Goal: Information Seeking & Learning: Learn about a topic

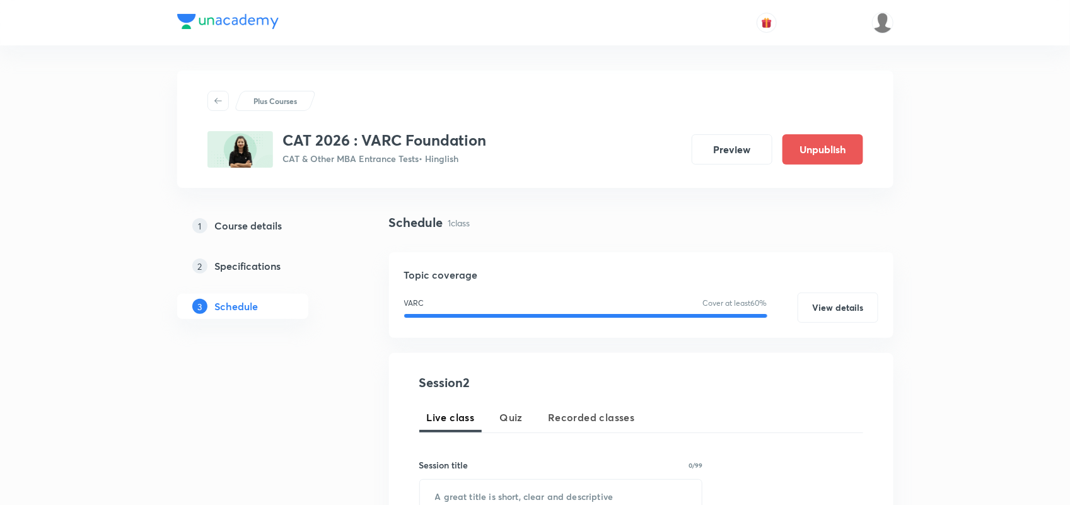
click at [226, 11] on div at bounding box center [535, 22] width 716 height 45
click at [226, 20] on img at bounding box center [227, 21] width 101 height 15
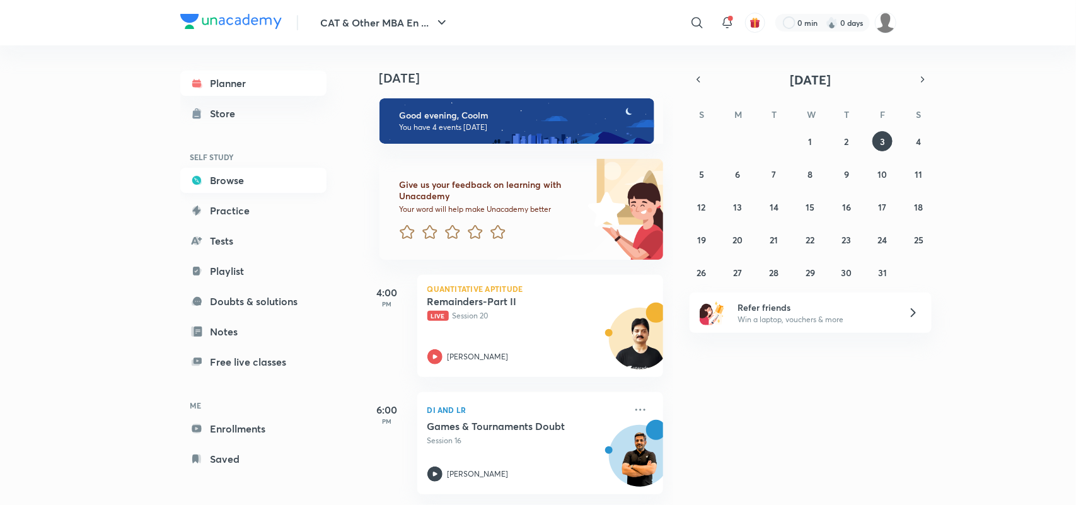
click at [235, 175] on link "Browse" at bounding box center [253, 180] width 146 height 25
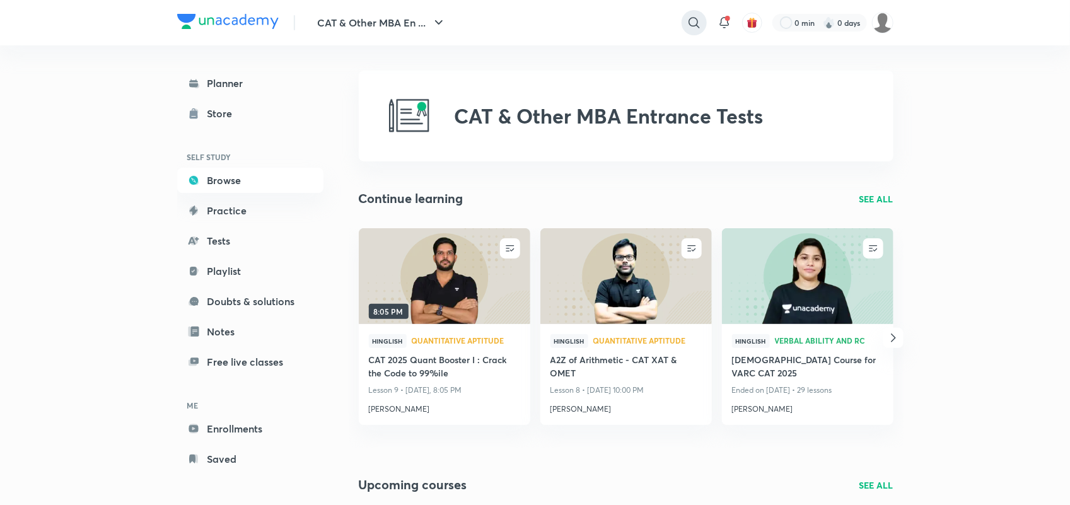
click at [686, 22] on icon at bounding box center [693, 22] width 15 height 15
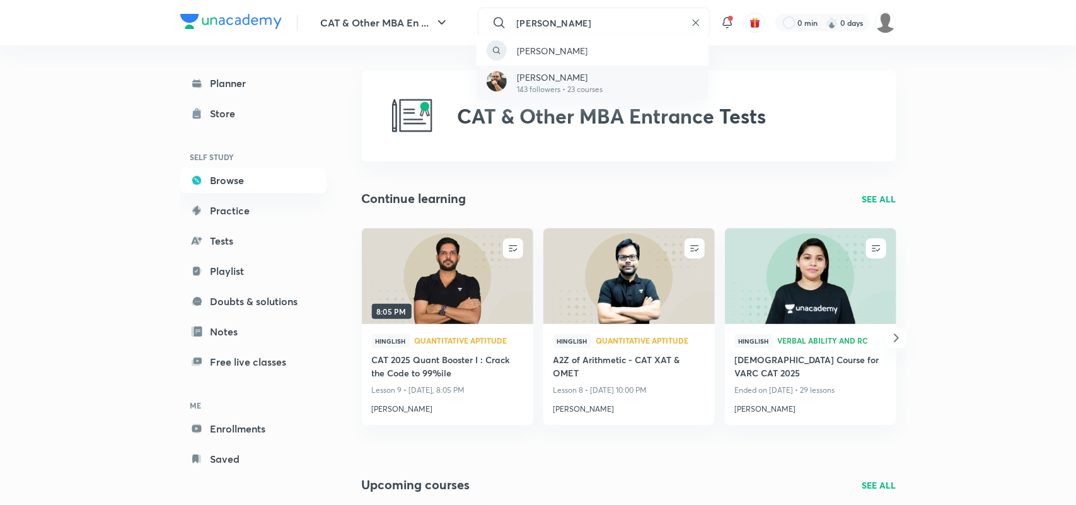
type input "rahul suri"
click at [544, 74] on p "Rahul Suri" at bounding box center [560, 77] width 86 height 13
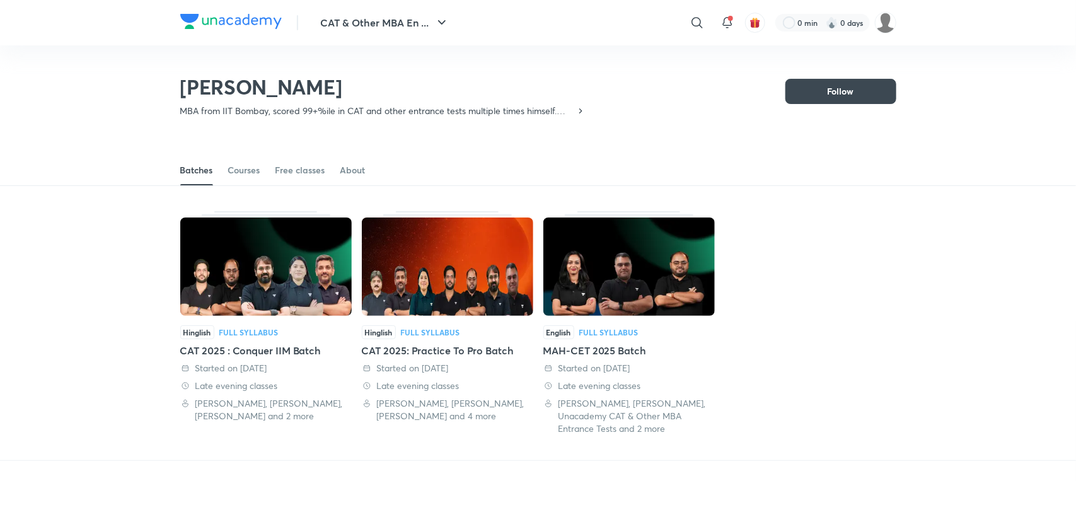
scroll to position [55, 0]
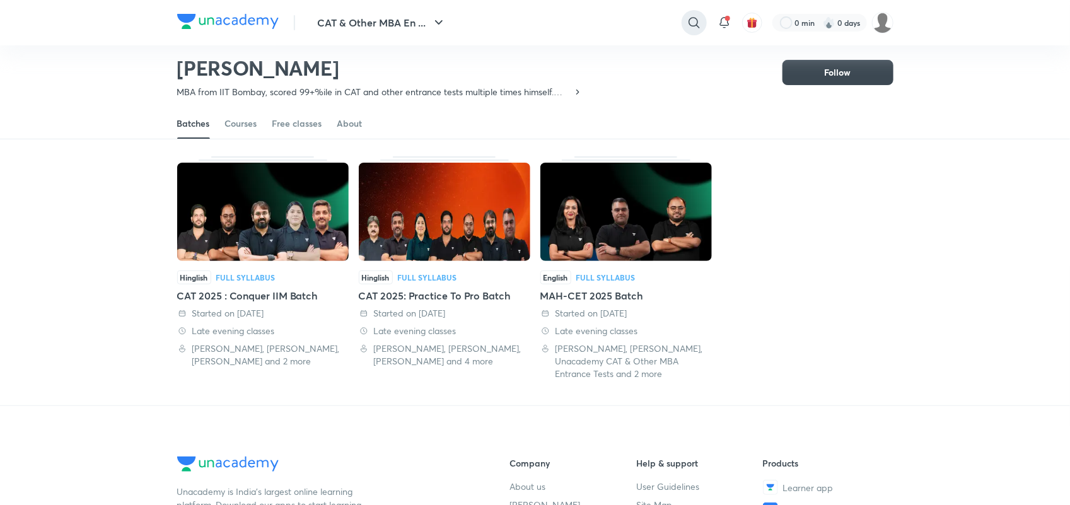
click at [691, 20] on icon at bounding box center [693, 22] width 15 height 15
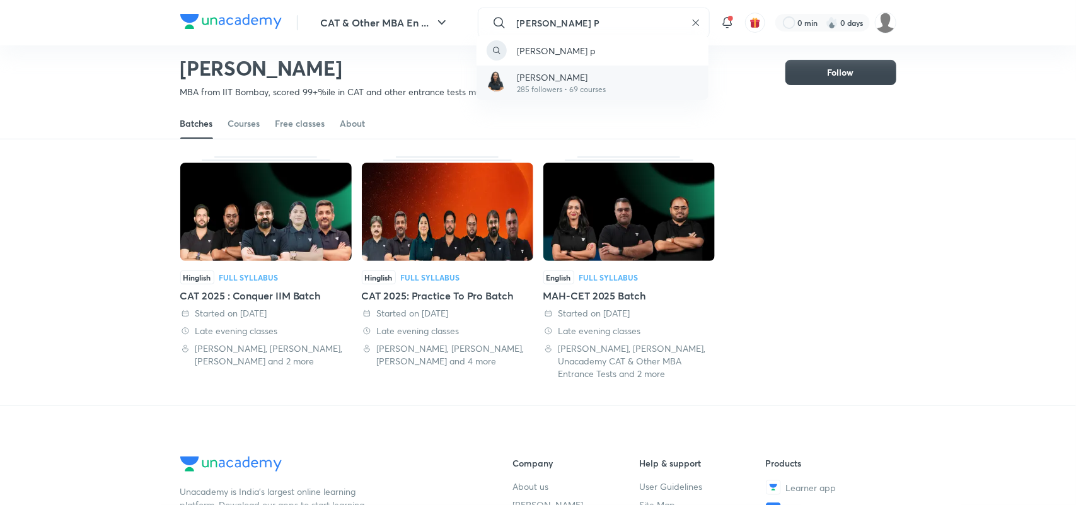
type input "Juhi P"
click at [553, 86] on p "285 followers • 69 courses" at bounding box center [561, 89] width 89 height 11
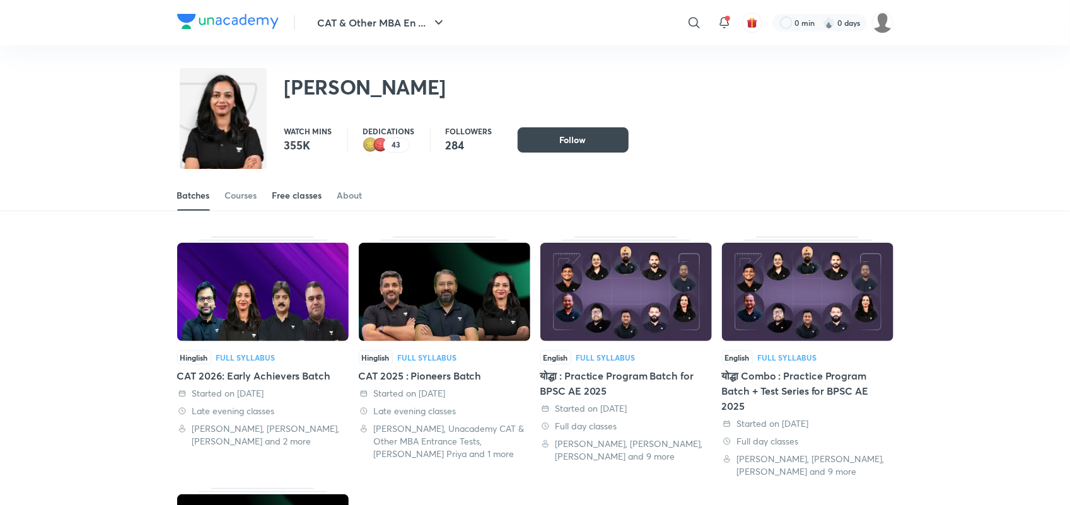
click at [306, 190] on div "Free classes" at bounding box center [297, 195] width 50 height 13
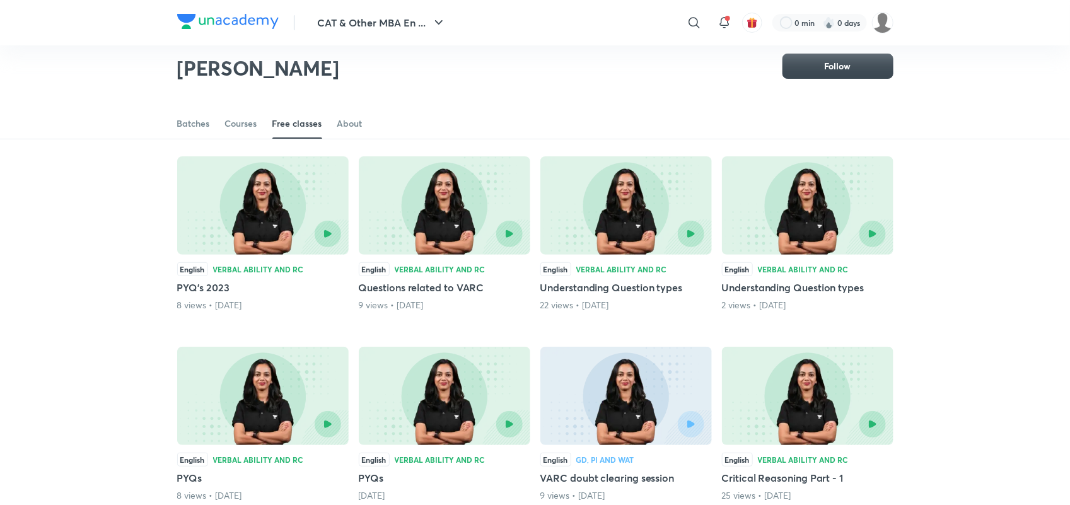
scroll to position [82, 0]
click at [802, 288] on h5 "Understanding Question types" at bounding box center [807, 287] width 171 height 15
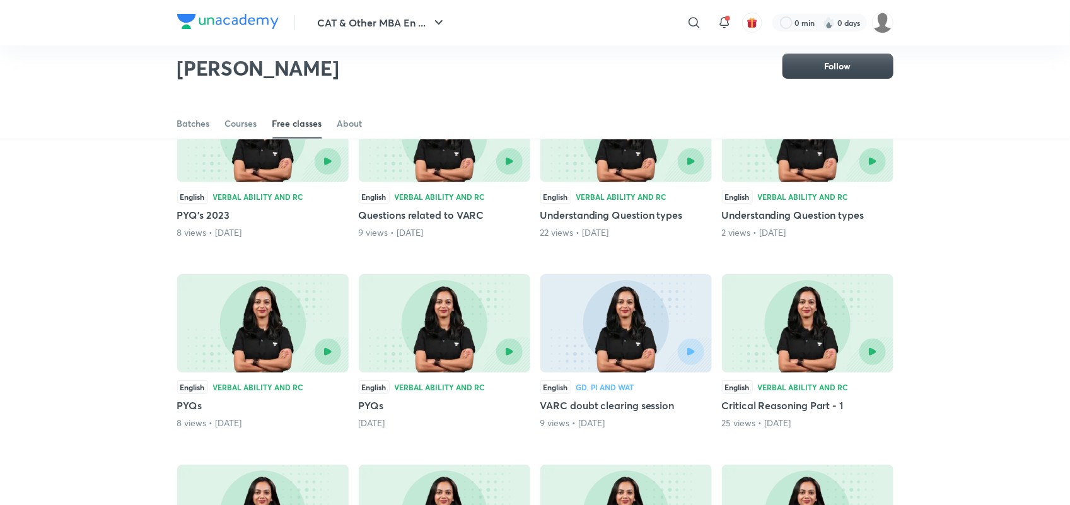
scroll to position [156, 0]
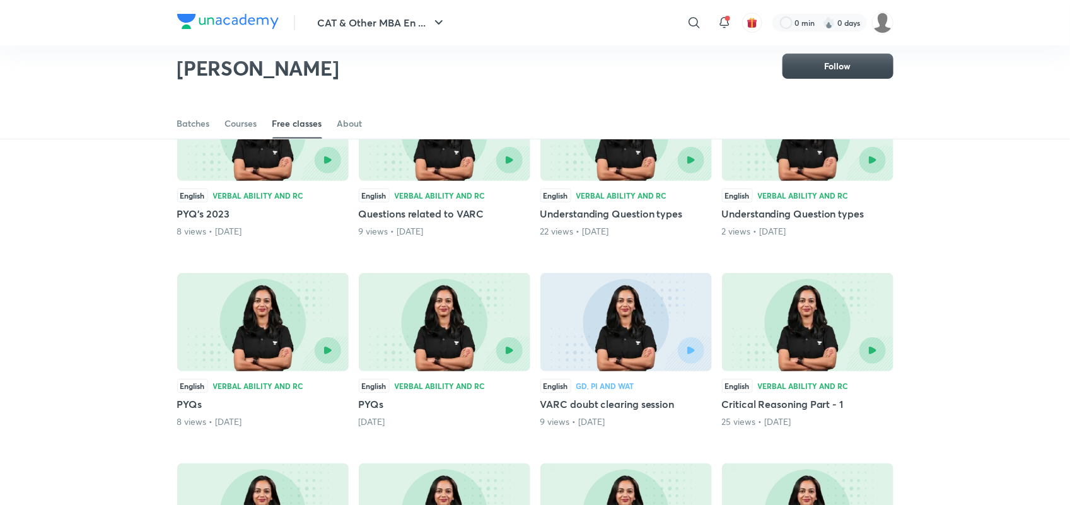
click at [240, 388] on div "Verbal Ability and RC" at bounding box center [258, 386] width 91 height 8
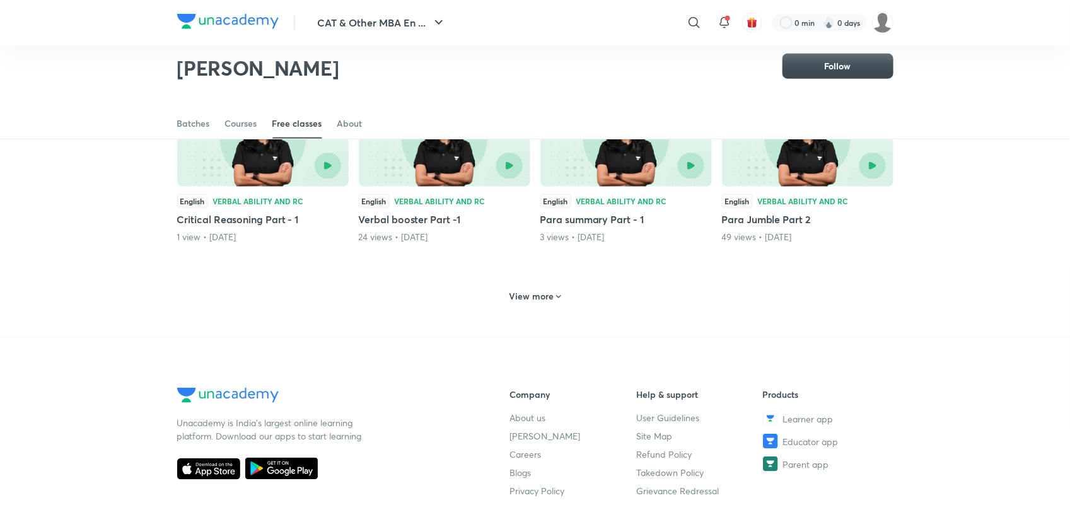
scroll to position [575, 0]
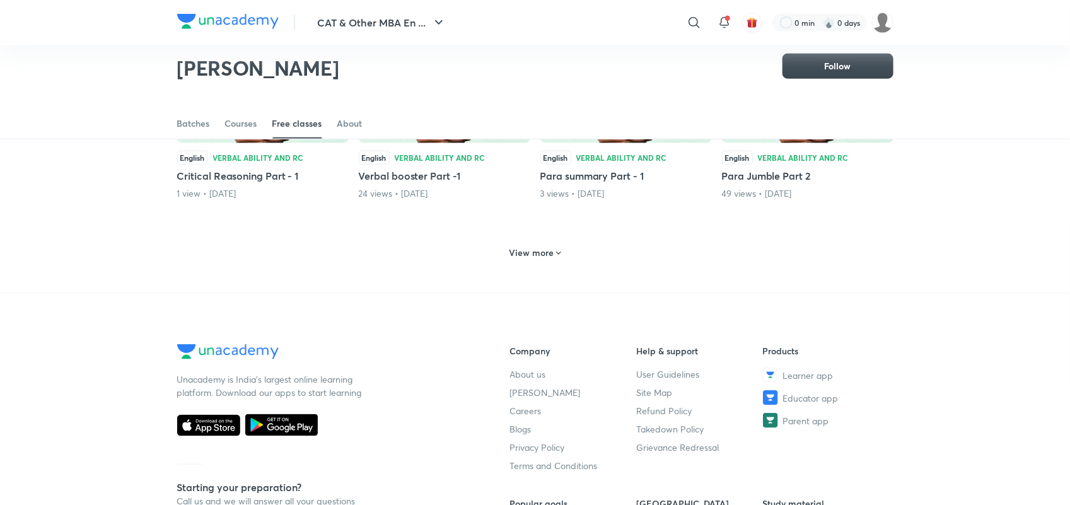
click at [540, 252] on h6 "View more" at bounding box center [531, 252] width 45 height 13
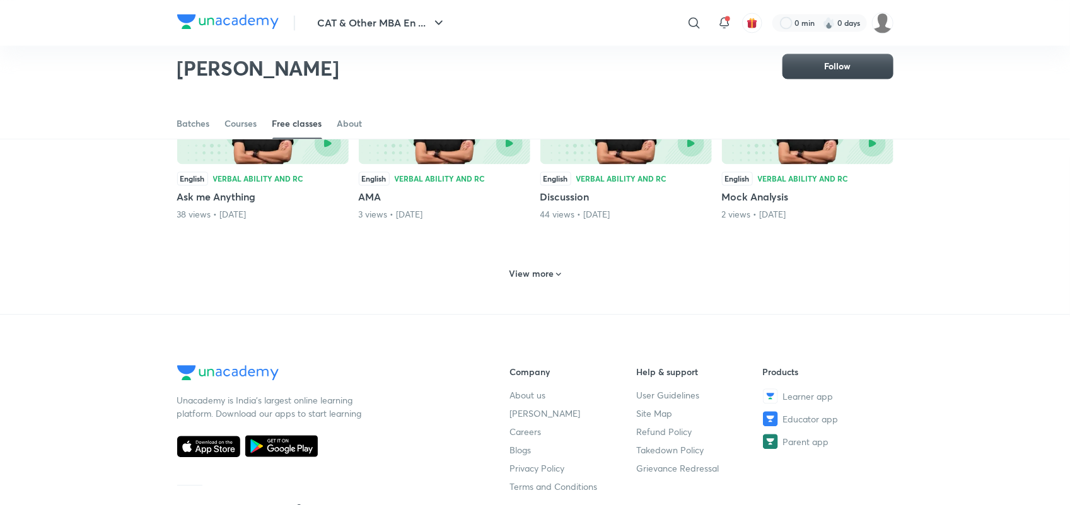
scroll to position [1124, 0]
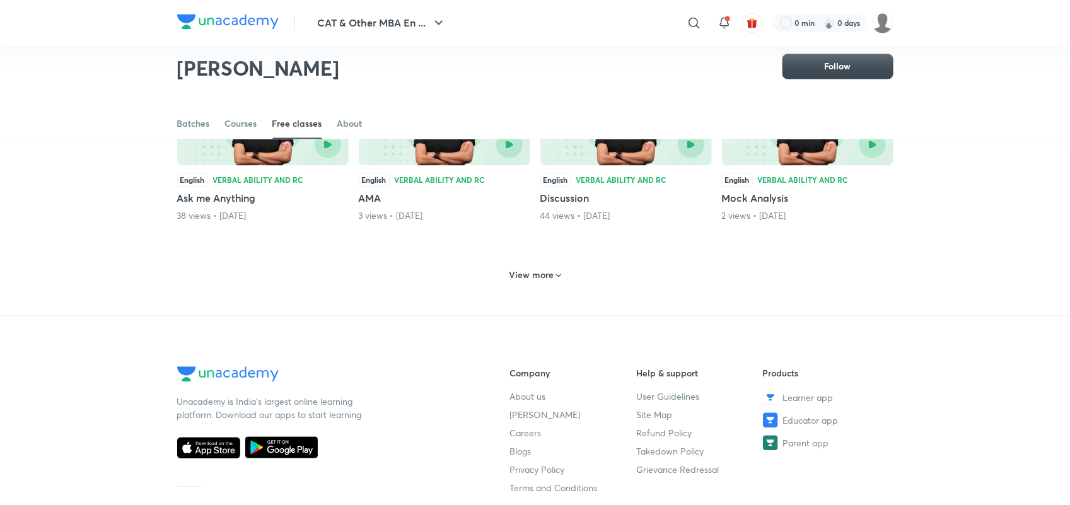
click at [539, 284] on div "View more" at bounding box center [535, 275] width 62 height 20
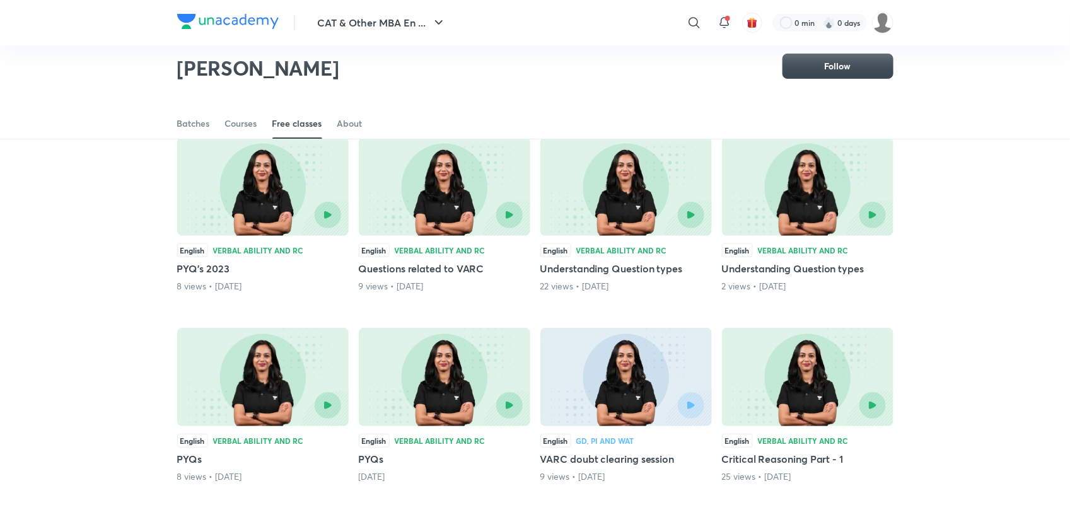
scroll to position [0, 0]
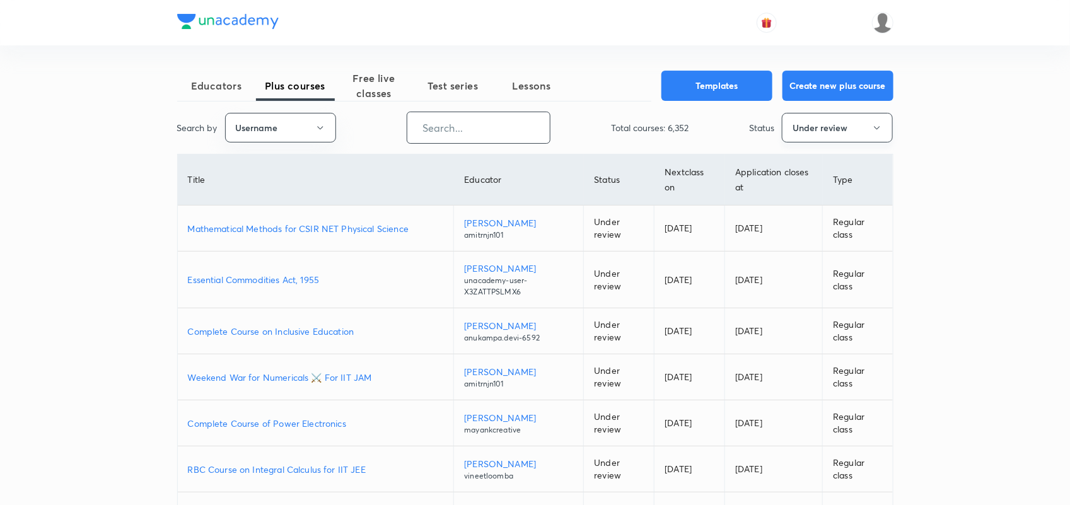
click at [843, 136] on button "Under review" at bounding box center [837, 128] width 111 height 30
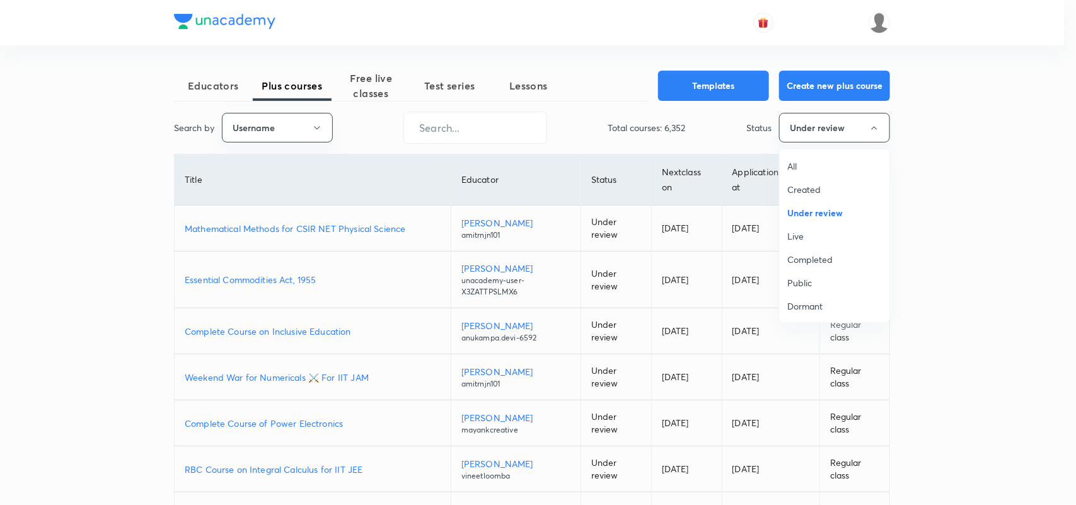
click at [805, 164] on span "All" at bounding box center [834, 165] width 95 height 13
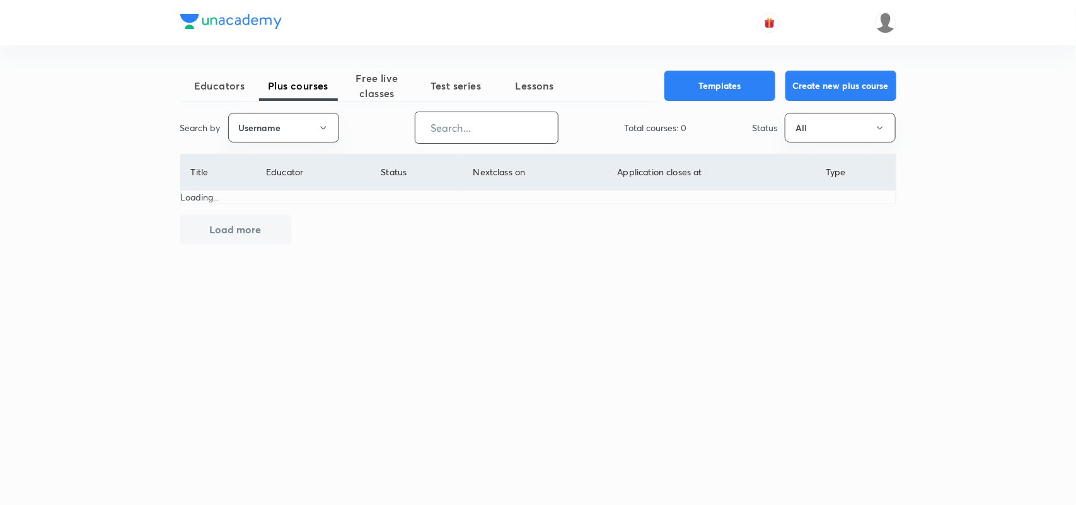
click at [490, 128] on input "text" at bounding box center [486, 128] width 142 height 32
paste input "unacademy-user-5w06s0w2v863"
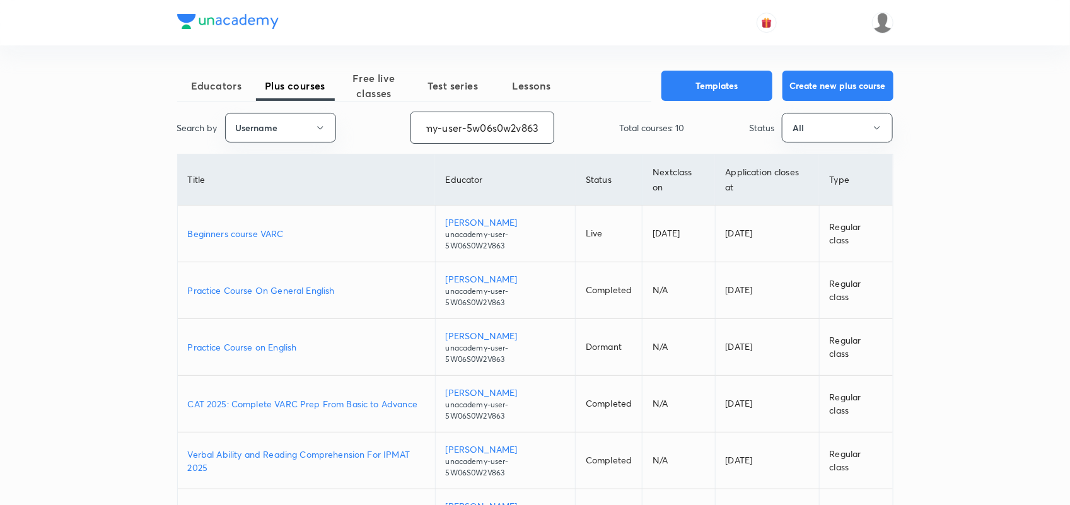
type input "unacademy-user-5w06s0w2v863"
click at [381, 73] on span "Free live classes" at bounding box center [374, 86] width 79 height 30
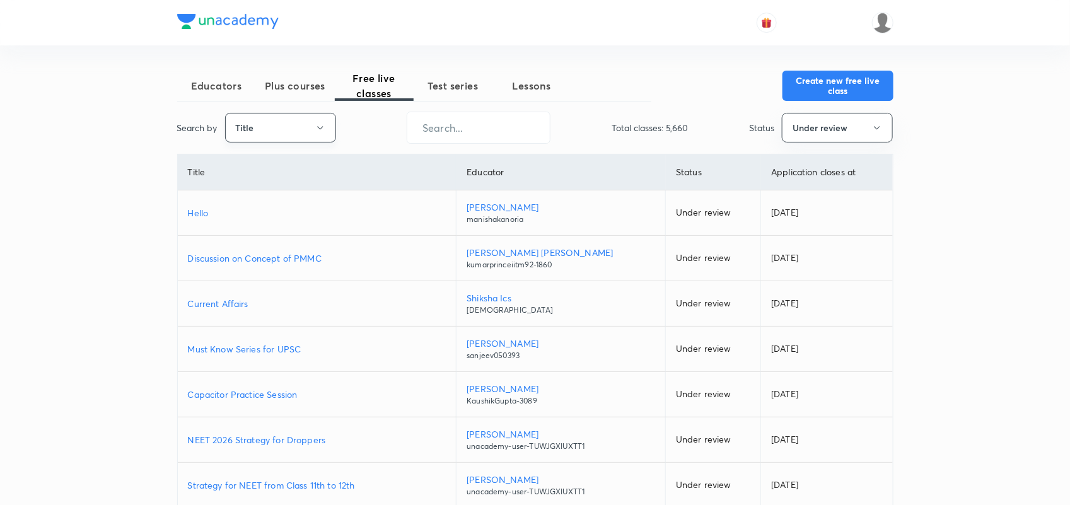
click at [294, 127] on button "Title" at bounding box center [280, 128] width 111 height 30
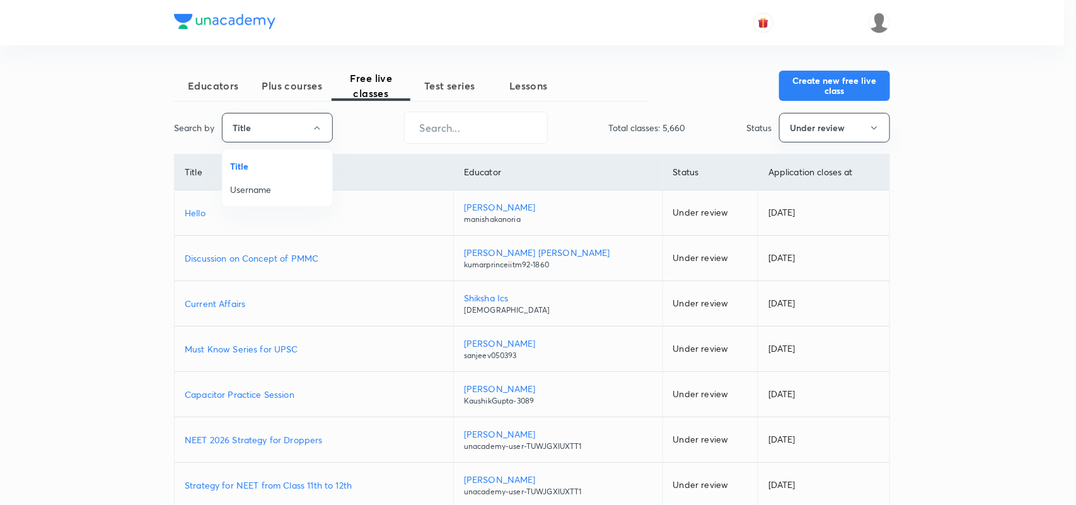
click at [263, 190] on span "Username" at bounding box center [277, 189] width 95 height 13
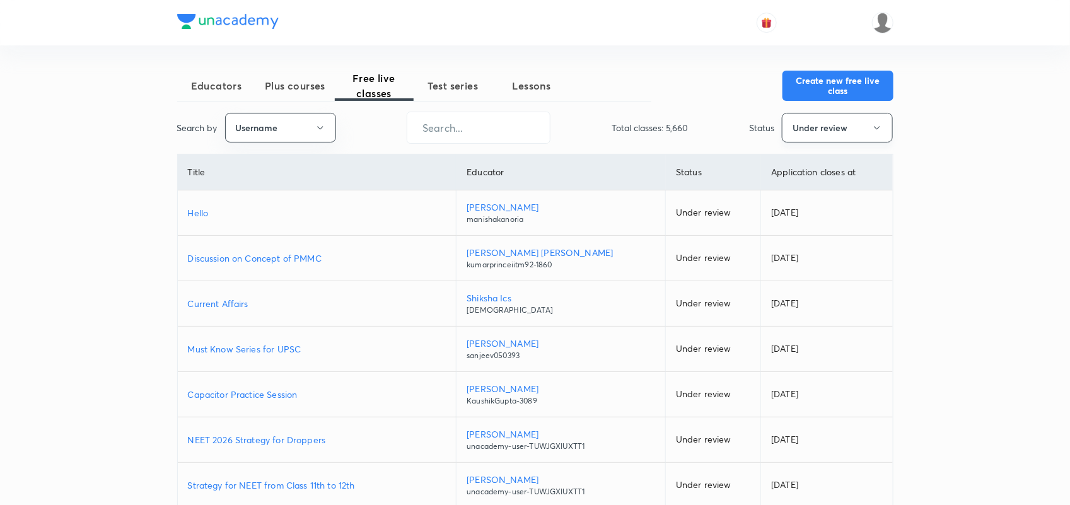
click at [827, 132] on button "Under review" at bounding box center [837, 128] width 111 height 30
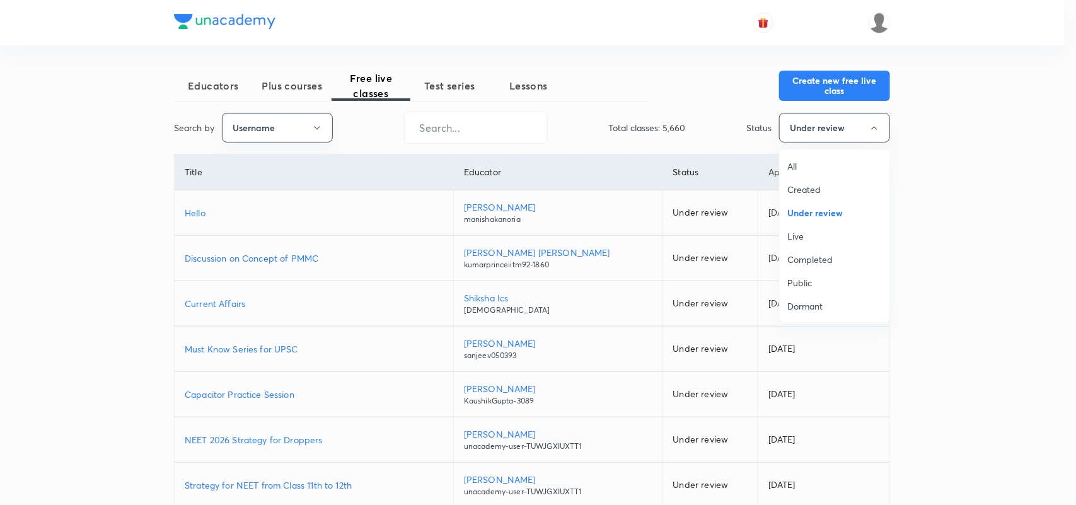
click at [791, 171] on span "All" at bounding box center [834, 165] width 95 height 13
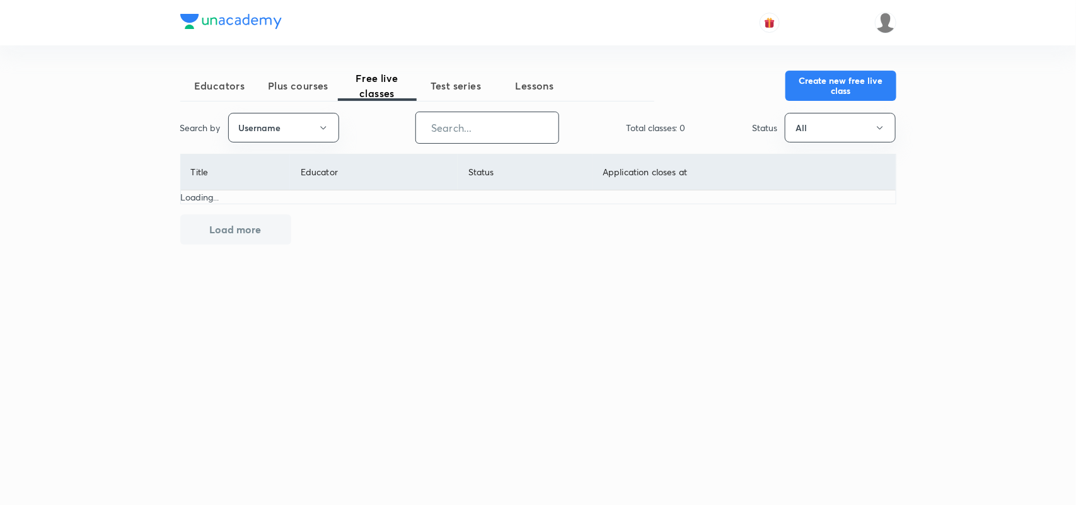
click at [509, 117] on input "text" at bounding box center [487, 128] width 142 height 32
paste input "unacademy-user-5w06s0w2v863"
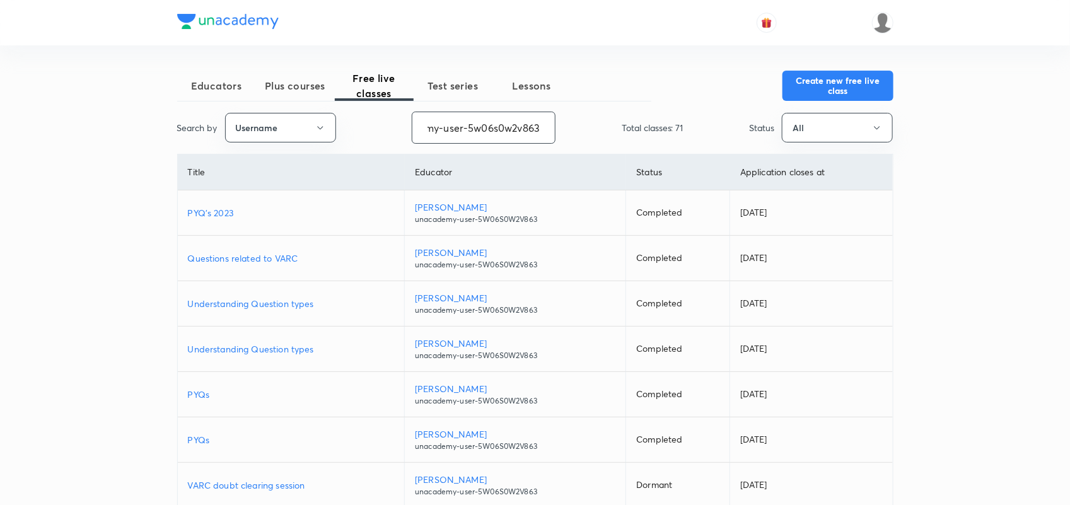
scroll to position [205, 0]
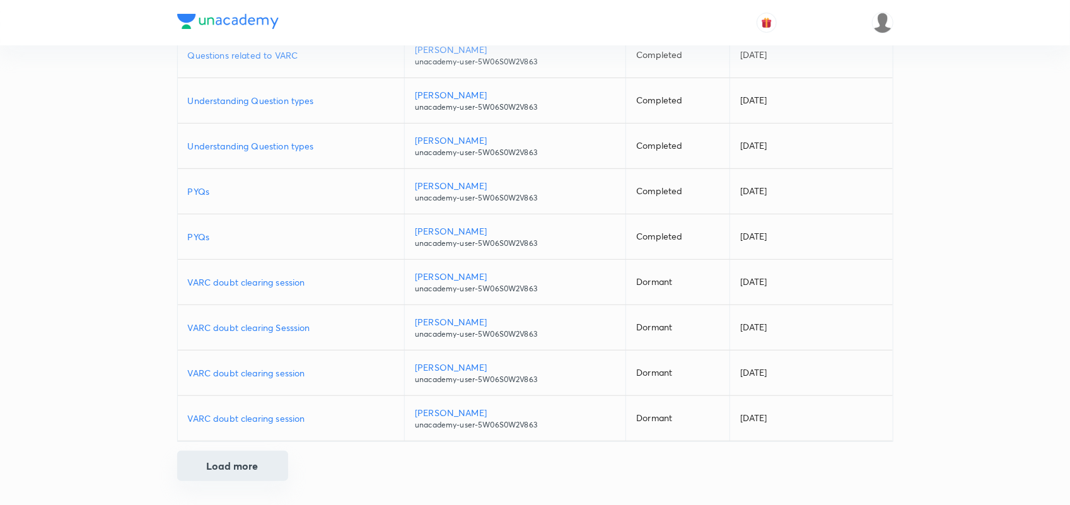
type input "unacademy-user-5w06s0w2v863"
click at [232, 473] on button "Load more" at bounding box center [232, 466] width 111 height 30
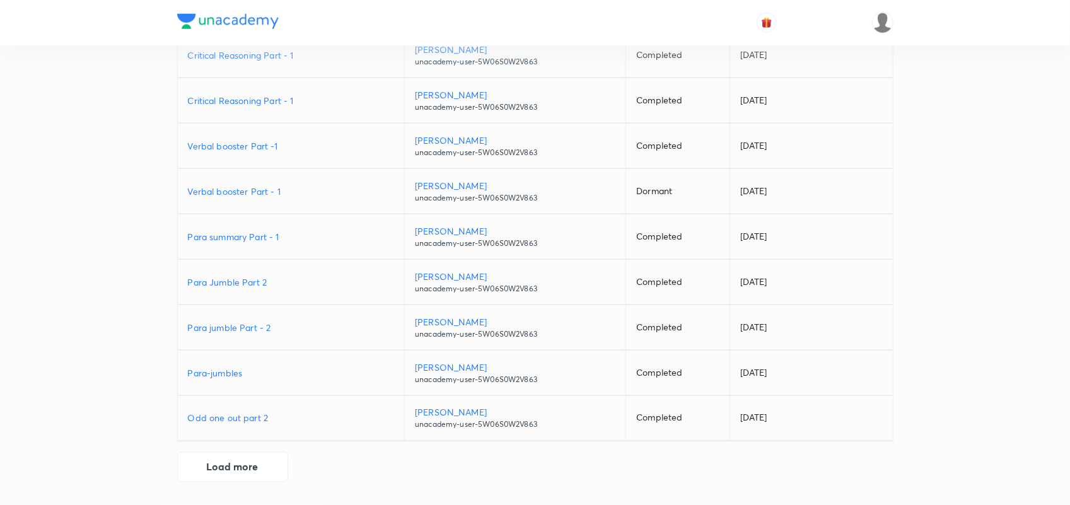
scroll to position [0, 0]
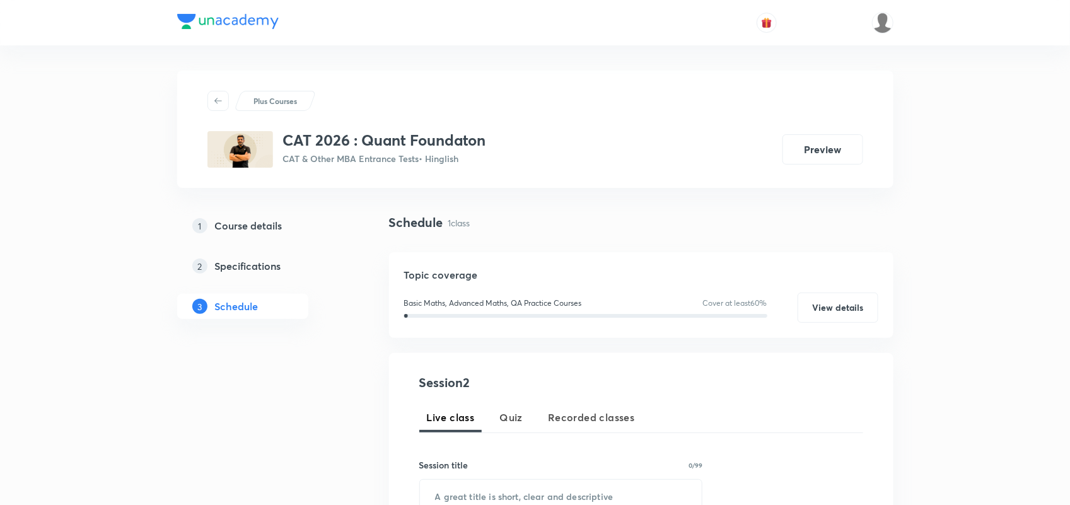
click at [383, 76] on div "Plus Courses CAT 2026 : Quant Foundaton CAT & Other MBA Entrance Tests • Hingli…" at bounding box center [535, 129] width 716 height 117
click at [229, 24] on img at bounding box center [227, 21] width 101 height 15
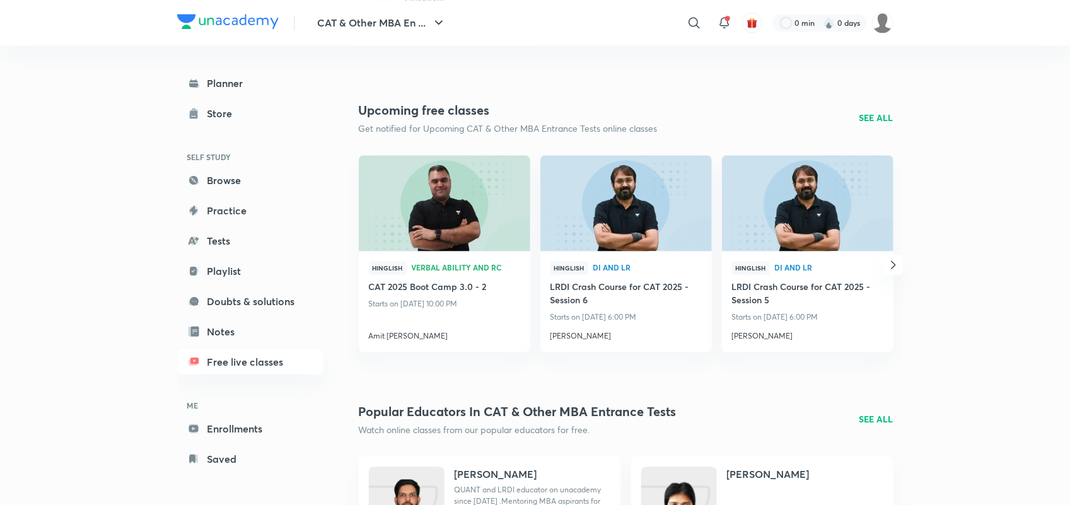
scroll to position [1338, 0]
